Goal: Check status: Check status

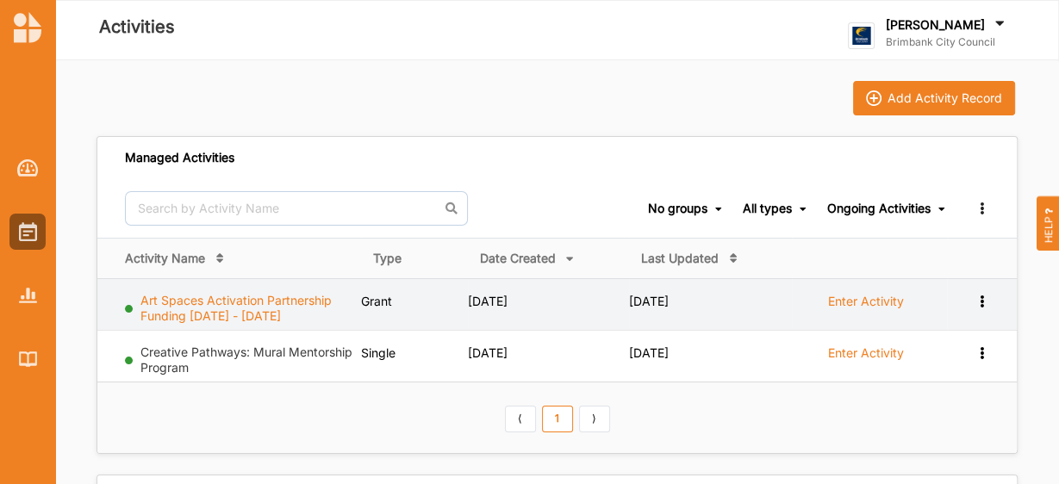
click at [314, 301] on link "Art Spaces Activation Partnership Funding [DATE] - [DATE]" at bounding box center [235, 308] width 191 height 30
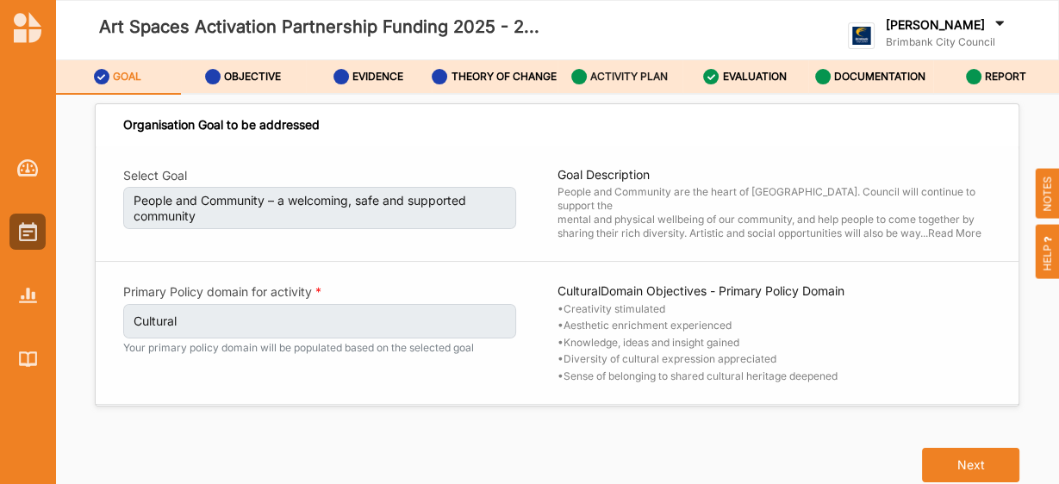
click at [607, 92] on div "ACTIVITY PLAN" at bounding box center [619, 76] width 97 height 31
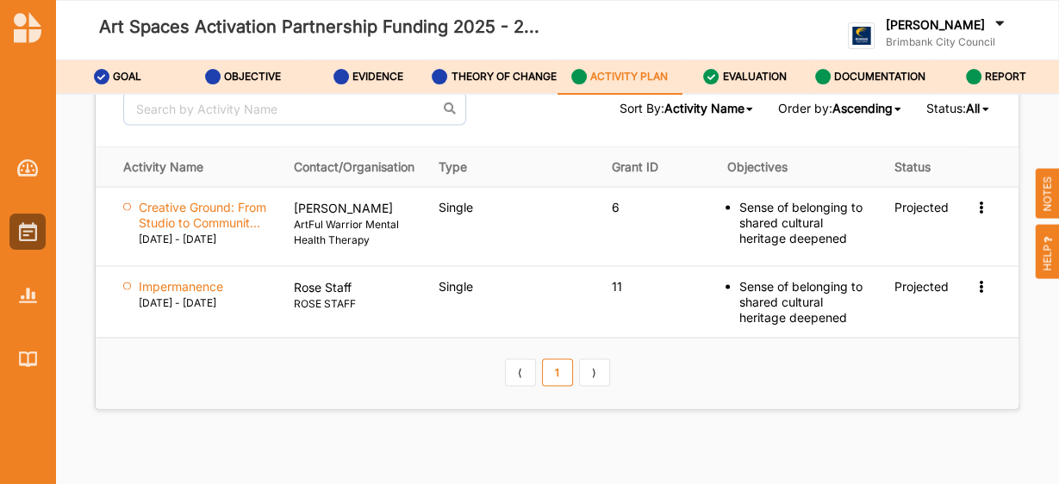
scroll to position [2736, 0]
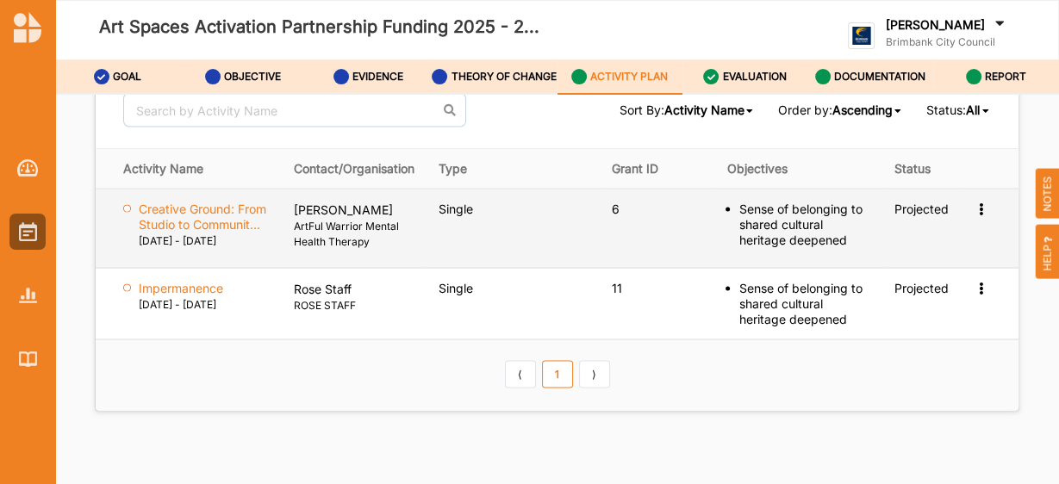
click at [973, 213] on icon at bounding box center [980, 207] width 15 height 12
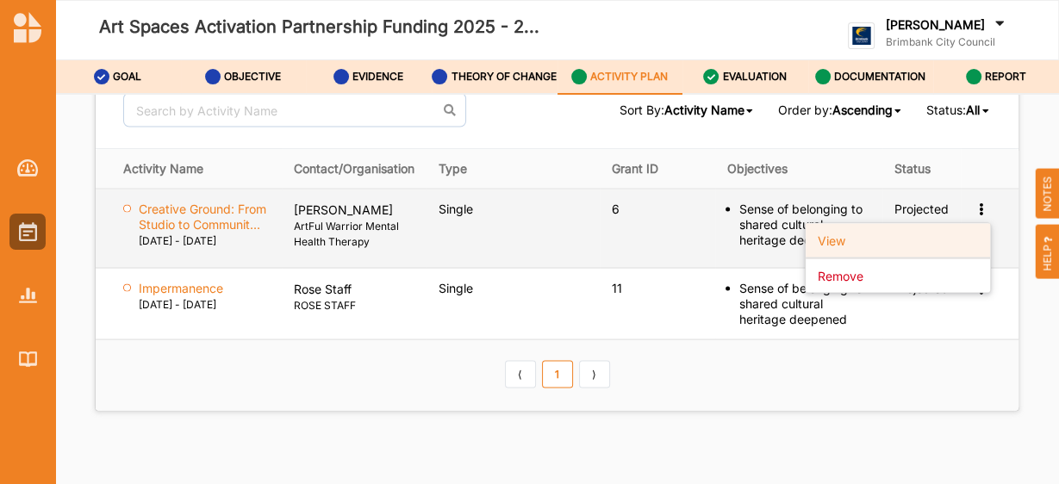
click at [829, 245] on label "View" at bounding box center [831, 241] width 28 height 16
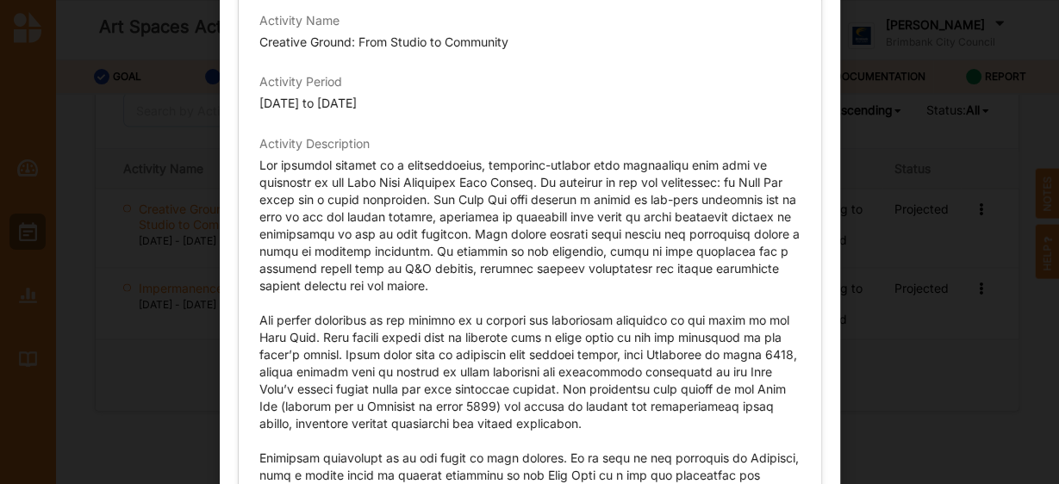
scroll to position [0, 0]
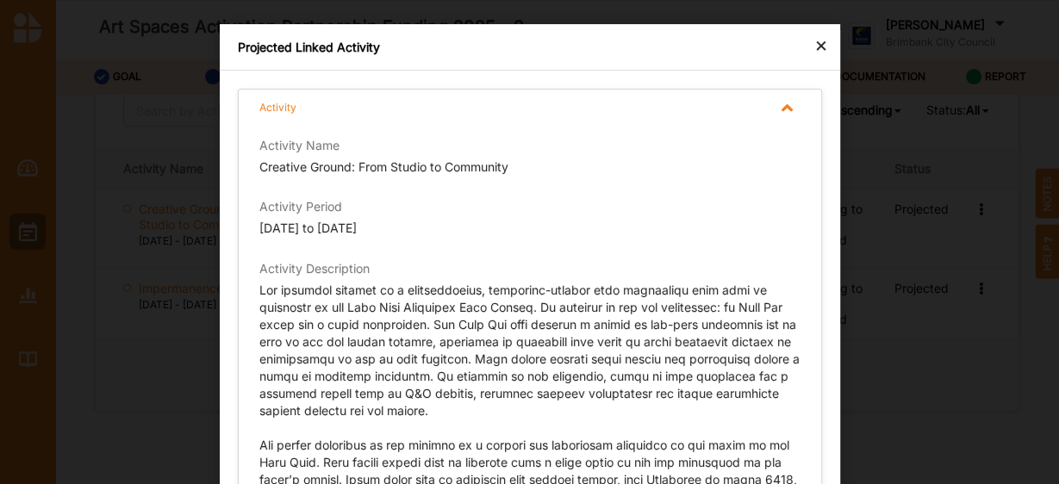
click at [815, 47] on div "×" at bounding box center [821, 44] width 14 height 21
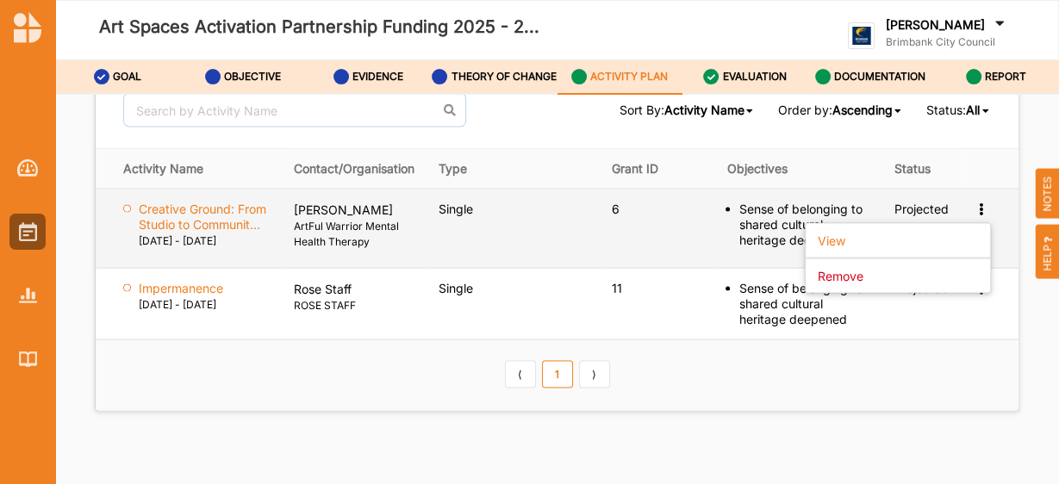
click at [749, 230] on div "Sense of belonging to shared cultural heritage deepened" at bounding box center [804, 224] width 131 height 47
click at [977, 213] on icon at bounding box center [980, 207] width 15 height 12
click at [914, 216] on div "Projected" at bounding box center [921, 209] width 54 height 16
click at [127, 212] on div at bounding box center [127, 208] width 8 height 8
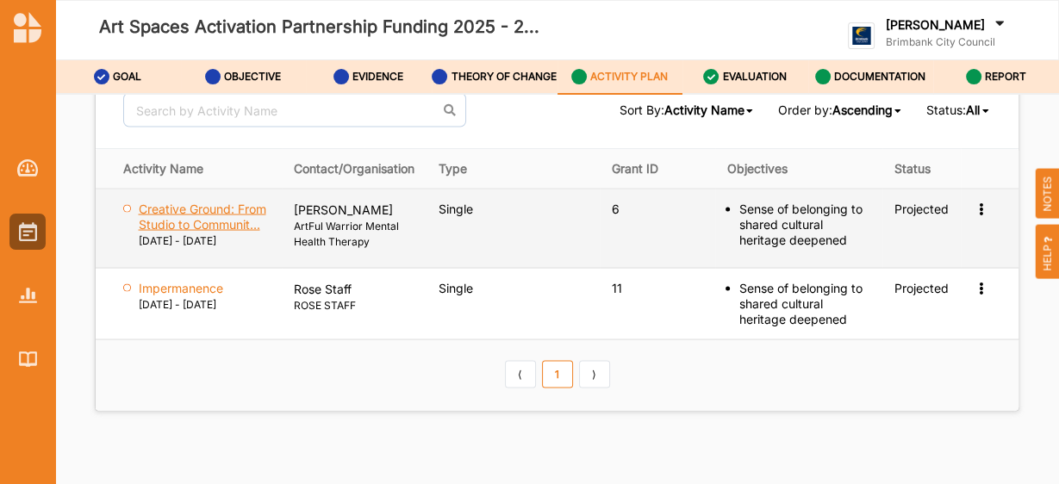
click at [248, 227] on label "Creative Ground: From Studio to Communit..." at bounding box center [204, 216] width 131 height 31
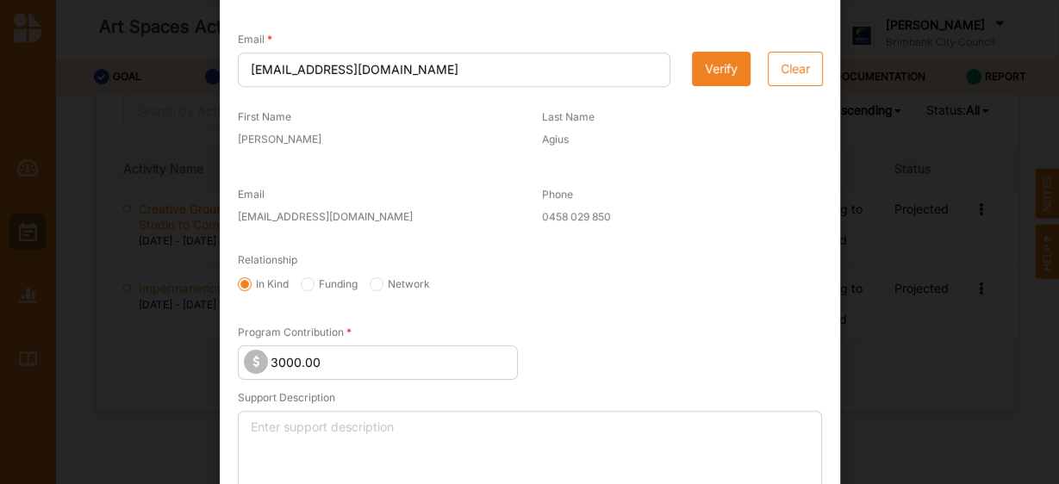
scroll to position [710, 0]
click at [251, 281] on input "Funding" at bounding box center [245, 283] width 14 height 14
radio input "true"
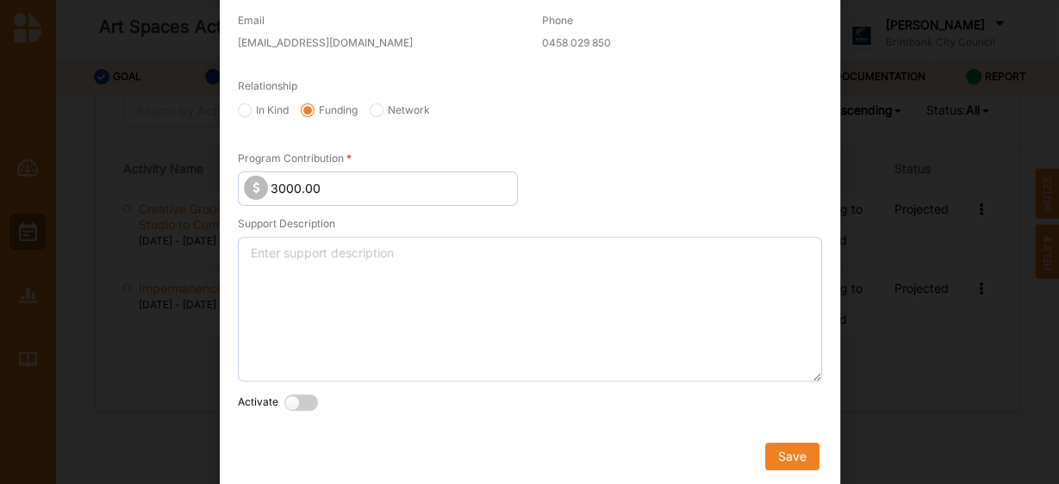
scroll to position [883, 0]
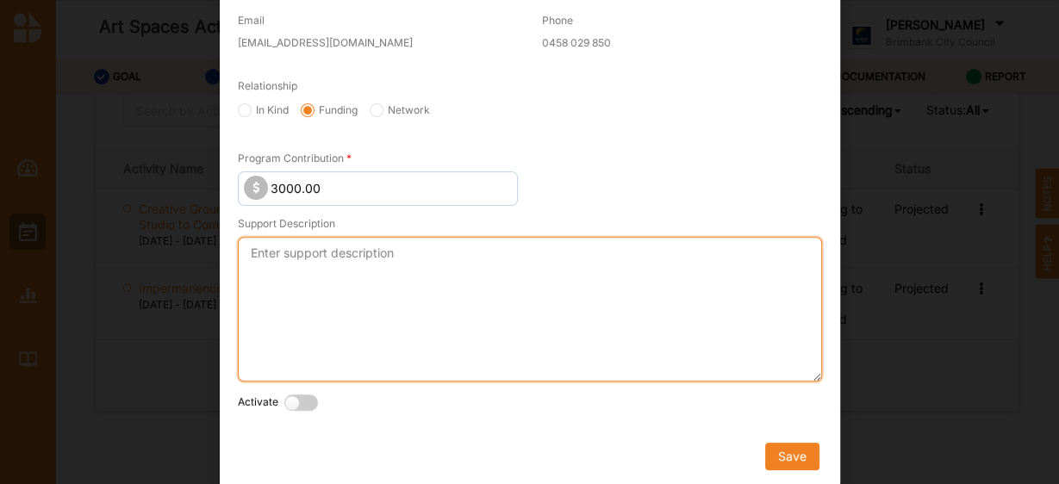
click at [321, 242] on textarea "Support Description" at bounding box center [530, 309] width 584 height 145
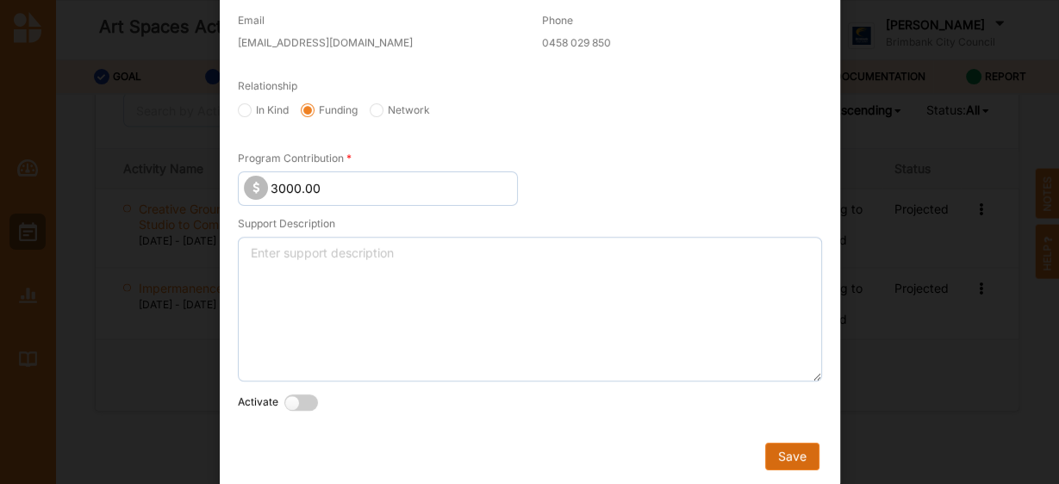
click at [788, 450] on button "Save" at bounding box center [791, 457] width 54 height 28
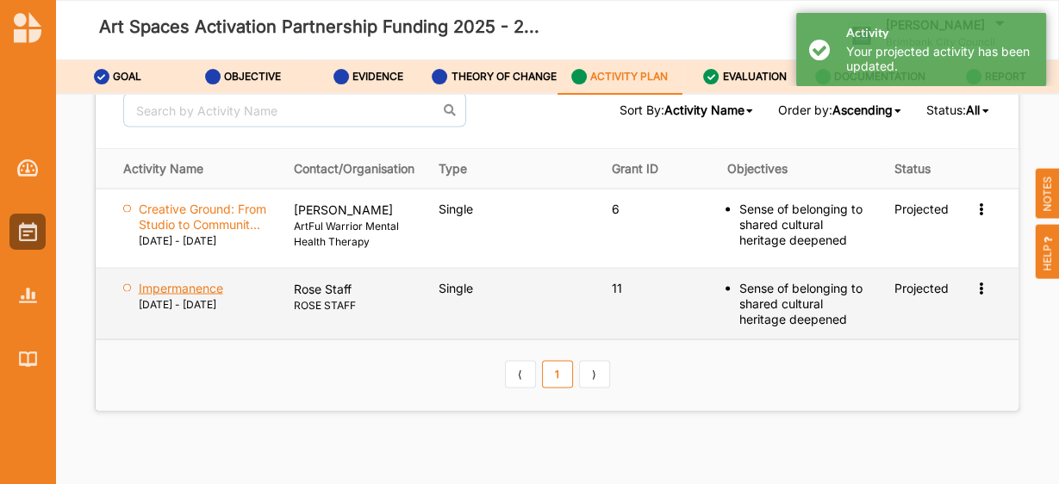
click at [202, 232] on label "Impermanence" at bounding box center [204, 216] width 131 height 31
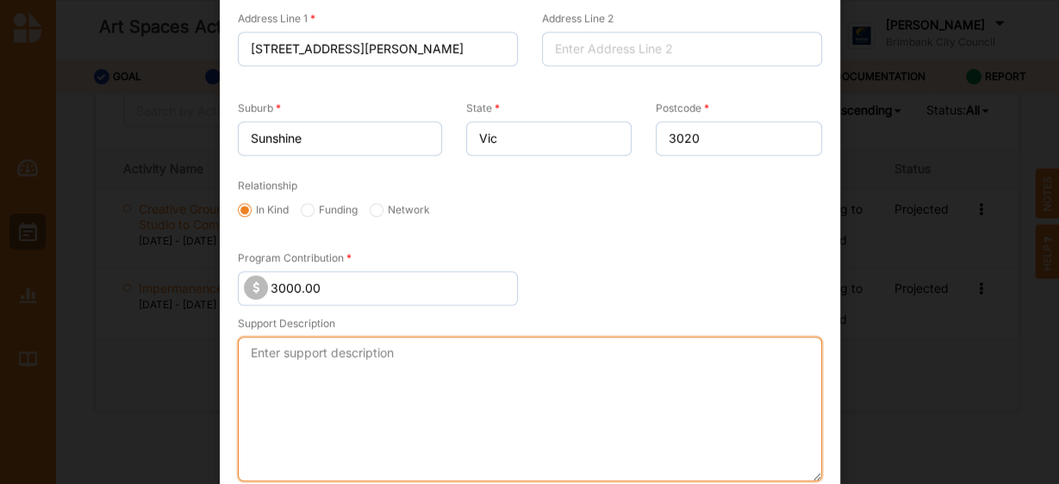
scroll to position [1166, 0]
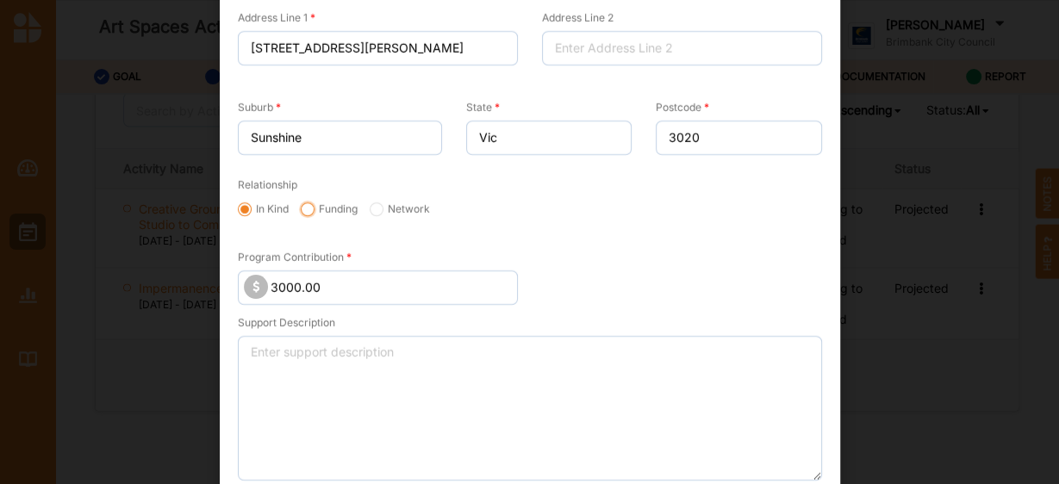
drag, startPoint x: 389, startPoint y: 364, endPoint x: 307, endPoint y: 206, distance: 178.4
click at [251, 206] on input "Funding" at bounding box center [245, 209] width 14 height 14
radio input "true"
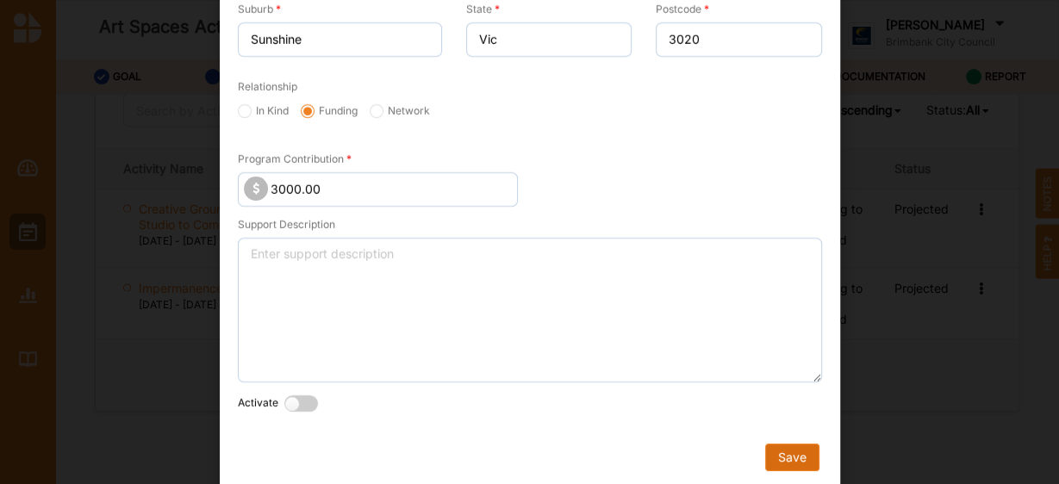
click at [792, 454] on button "Save" at bounding box center [791, 458] width 54 height 28
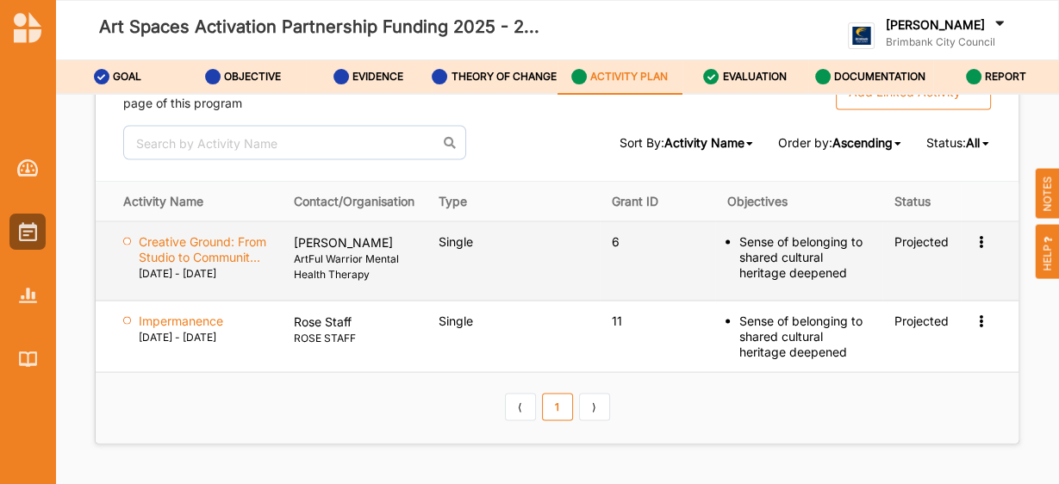
scroll to position [2723, 0]
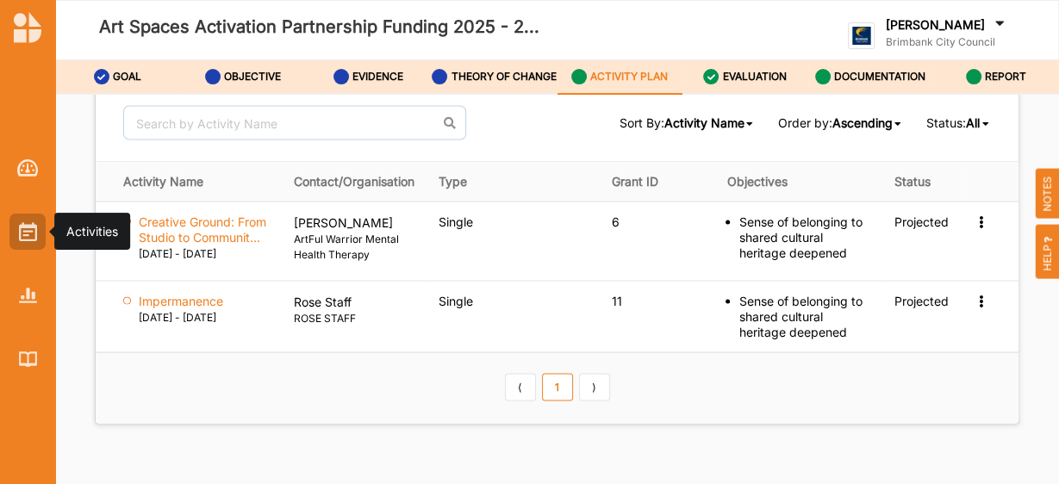
click at [24, 233] on img at bounding box center [28, 231] width 18 height 19
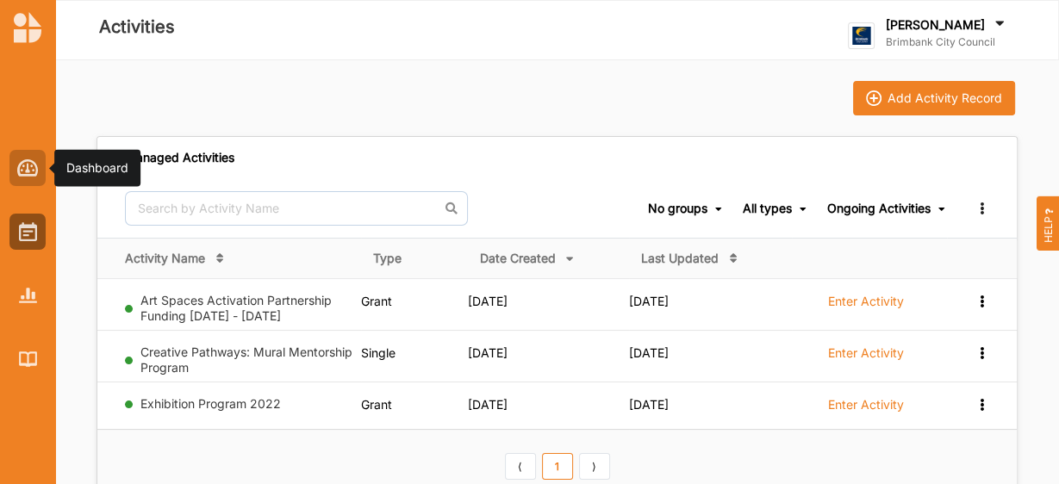
click at [16, 184] on div at bounding box center [27, 168] width 36 height 36
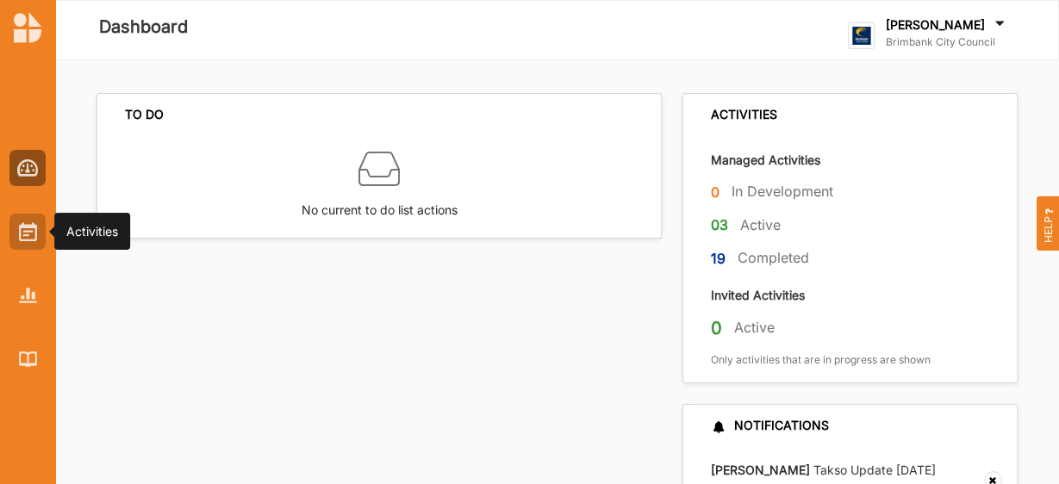
click at [21, 232] on img at bounding box center [28, 231] width 18 height 19
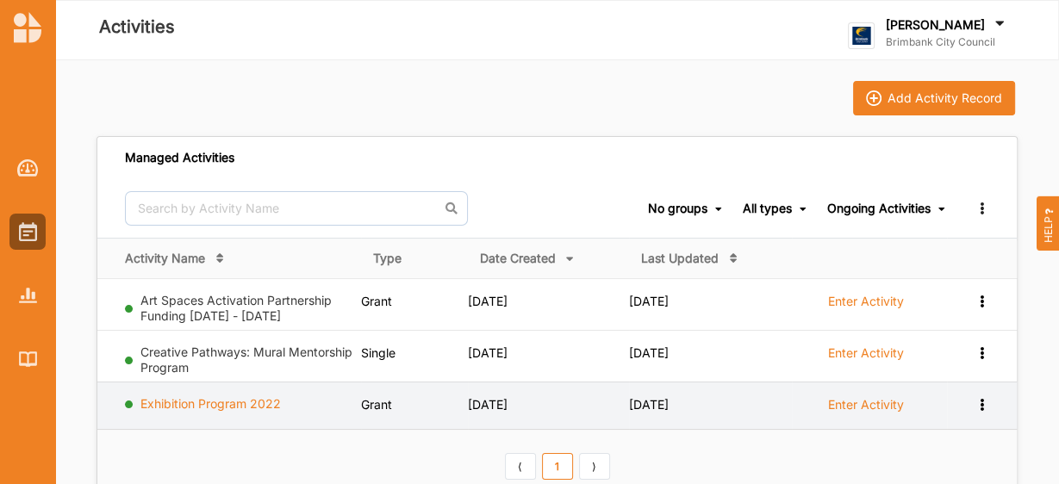
click at [242, 400] on link "Exhibition Program 2022" at bounding box center [210, 403] width 140 height 15
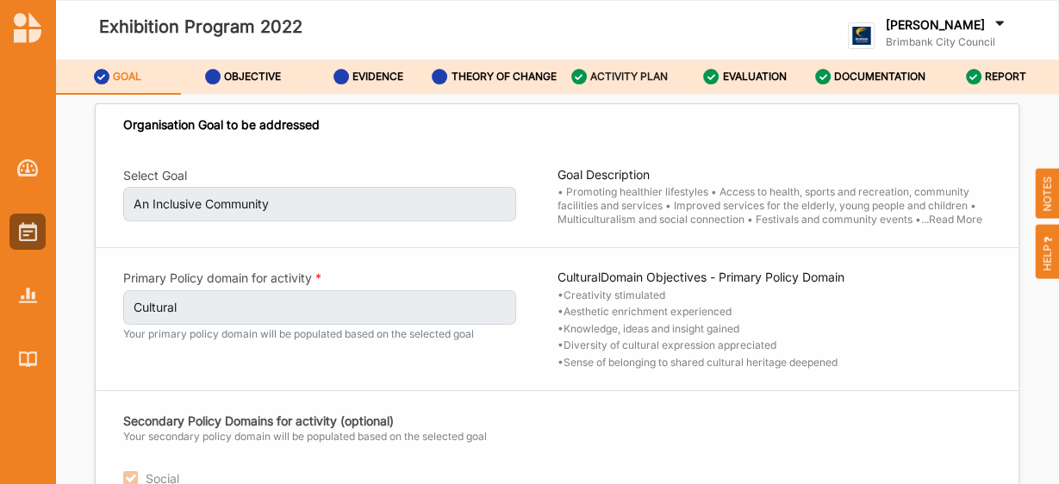
click at [579, 83] on icon at bounding box center [579, 77] width 16 height 16
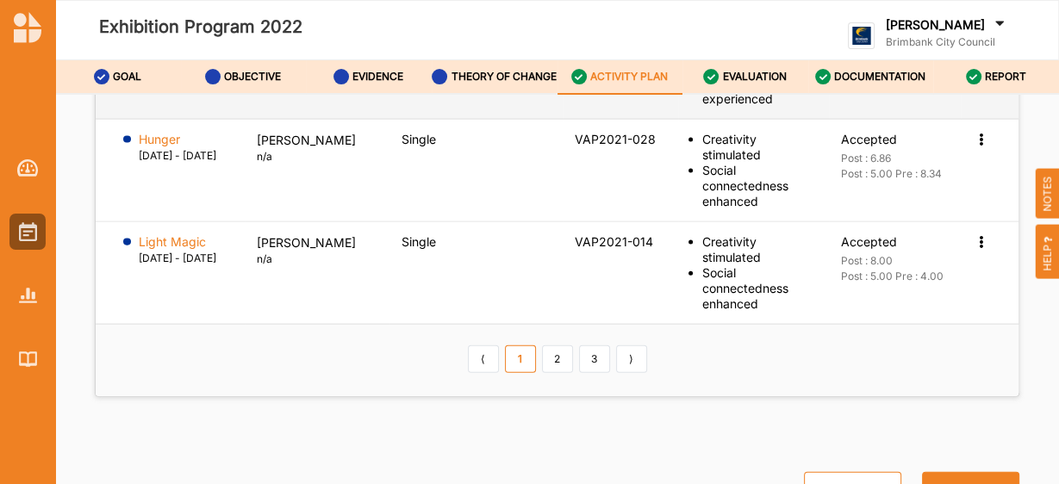
scroll to position [3269, 0]
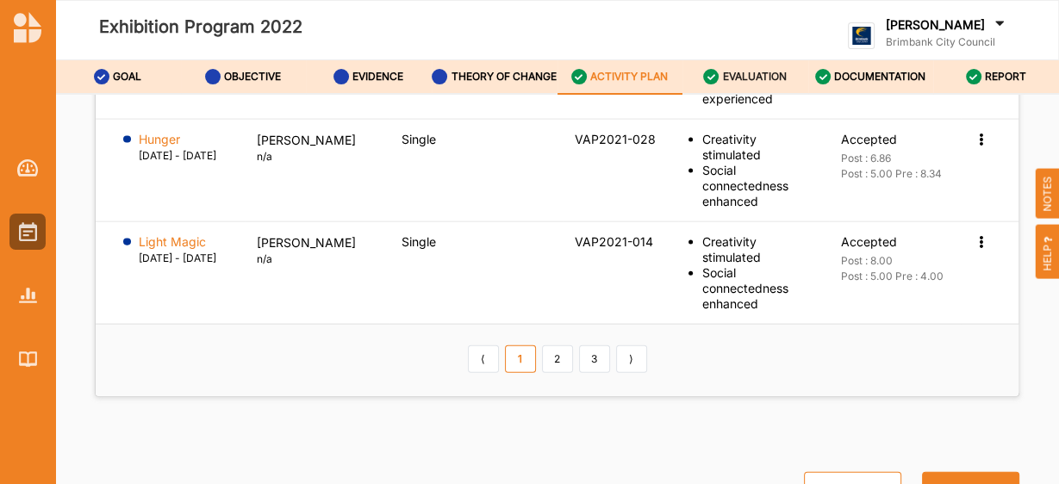
click at [754, 84] on label "EVALUATION" at bounding box center [755, 77] width 64 height 14
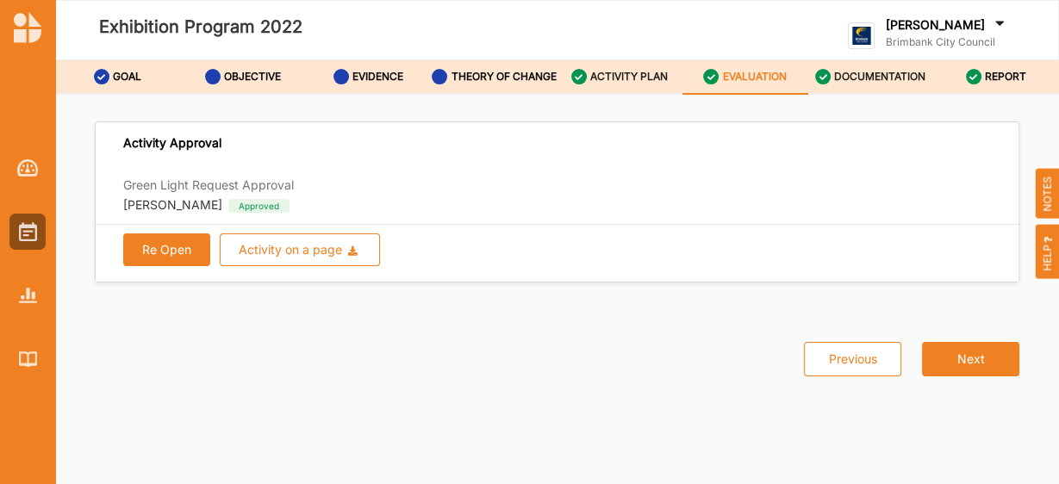
click at [847, 84] on label "DOCUMENTATION" at bounding box center [879, 77] width 91 height 14
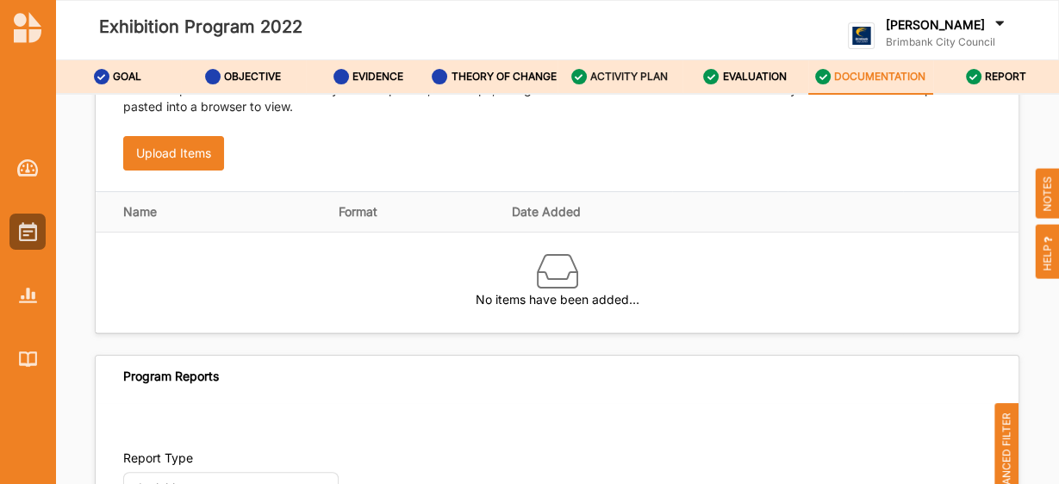
scroll to position [365, 0]
click at [986, 77] on label "REPORT" at bounding box center [1004, 77] width 41 height 14
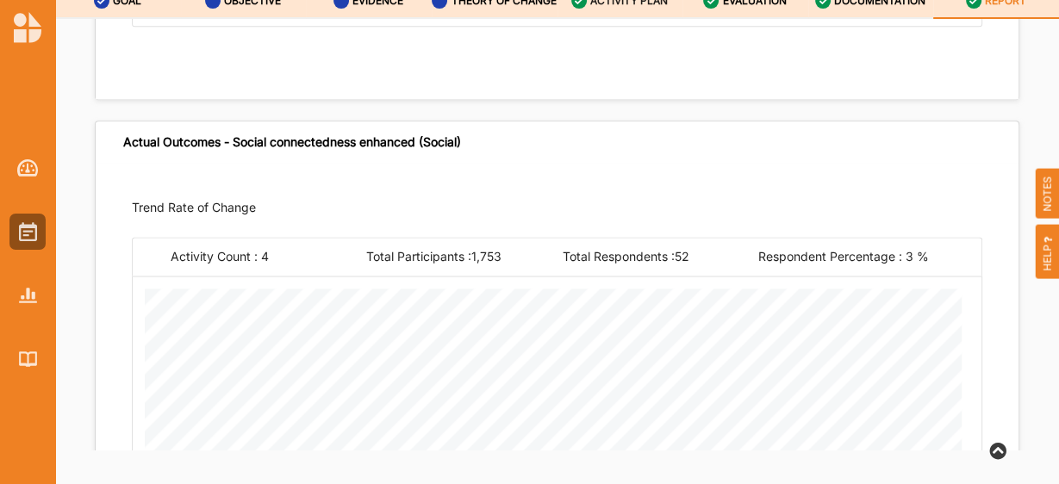
scroll to position [7094, 0]
